Goal: Book appointment/travel/reservation

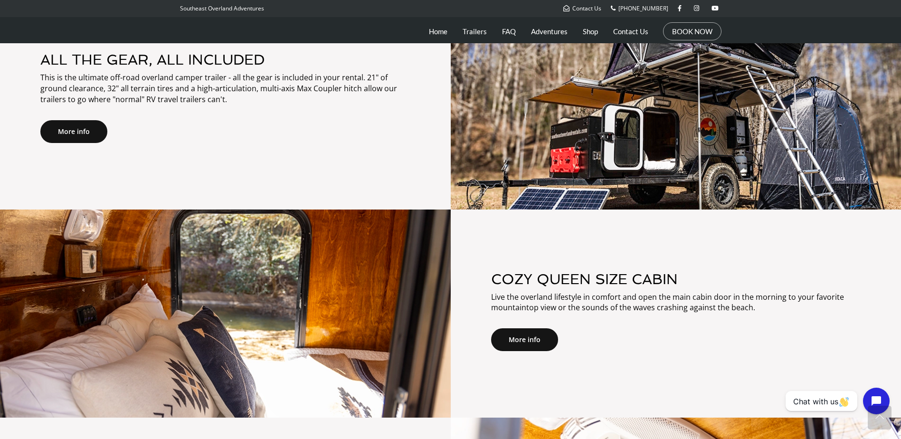
scroll to position [579, 0]
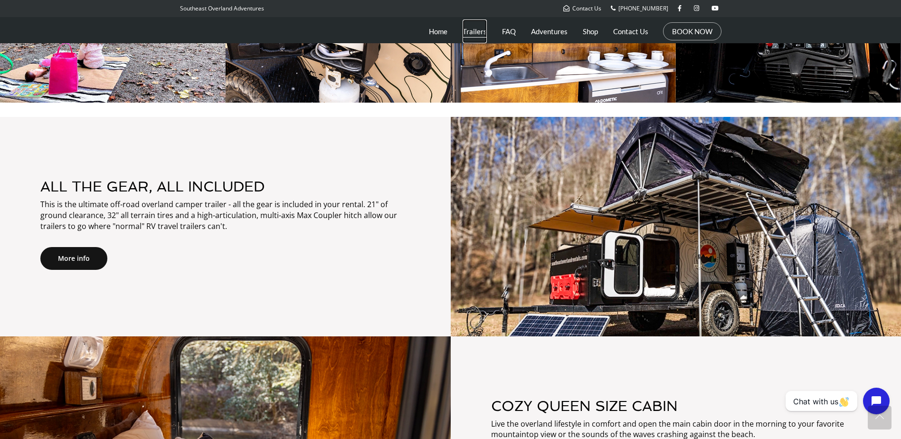
click at [471, 31] on link "Trailers" at bounding box center [474, 31] width 24 height 24
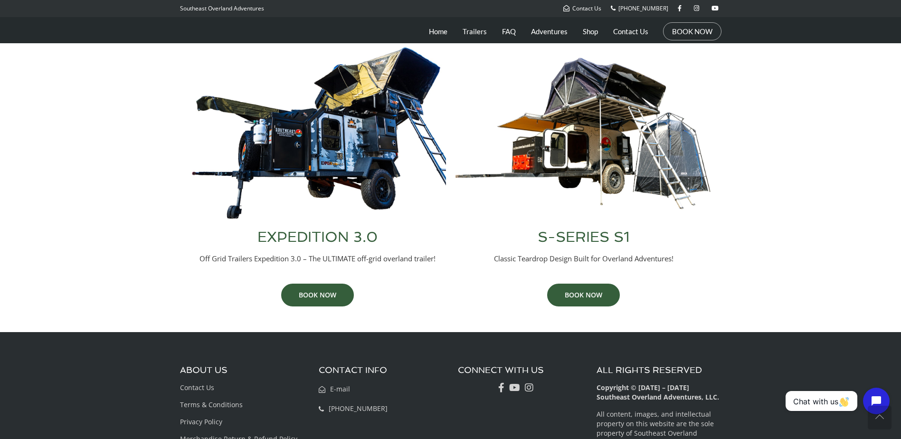
scroll to position [285, 0]
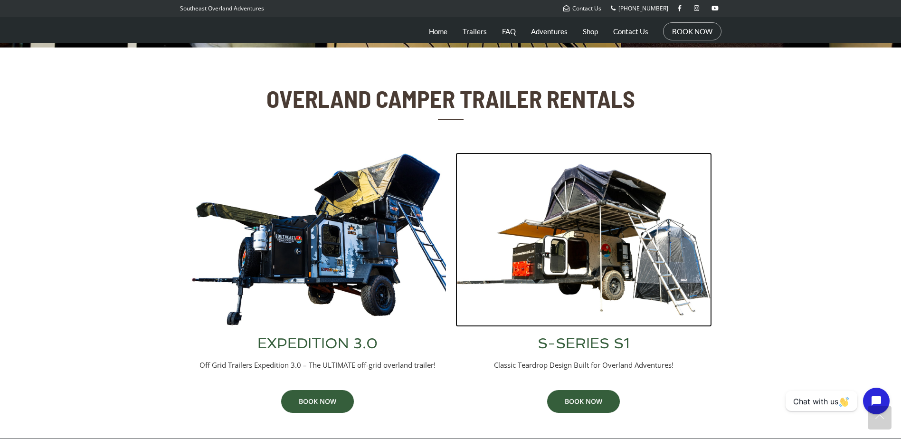
click at [598, 238] on img at bounding box center [583, 239] width 256 height 174
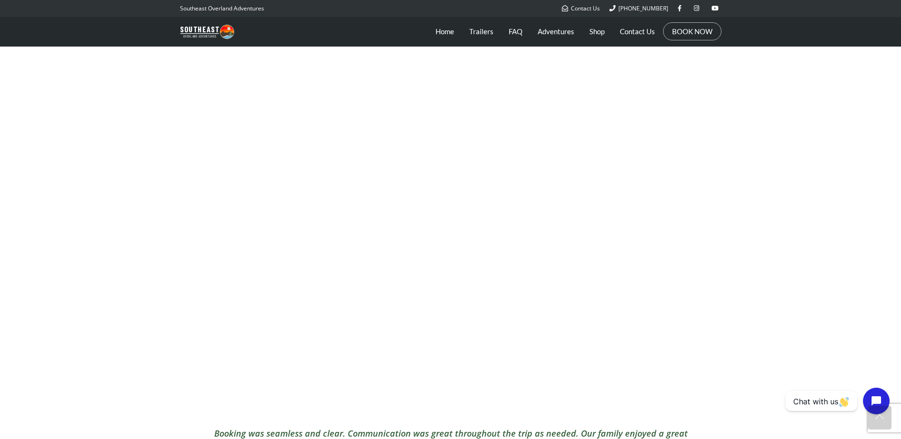
scroll to position [1424, 0]
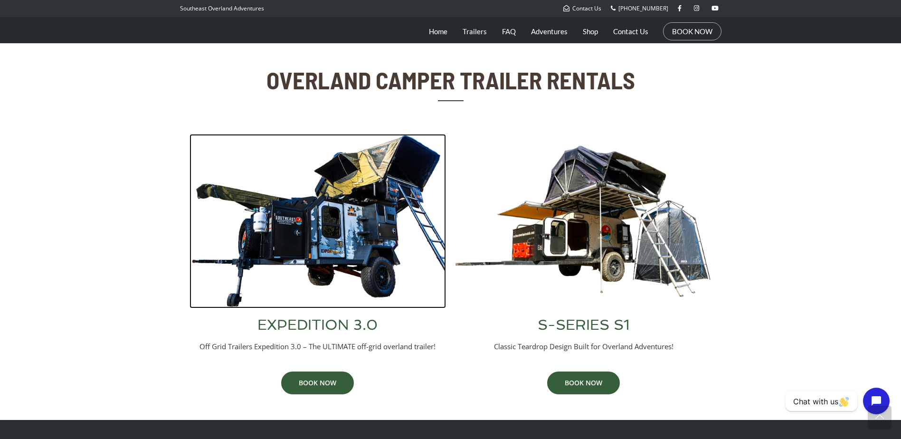
scroll to position [303, 0]
click at [326, 244] on img at bounding box center [317, 221] width 256 height 174
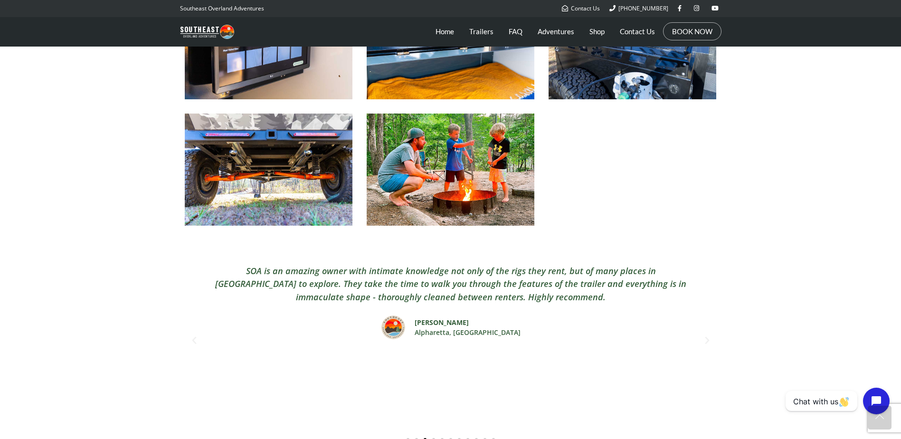
scroll to position [1519, 0]
